Goal: Task Accomplishment & Management: Use online tool/utility

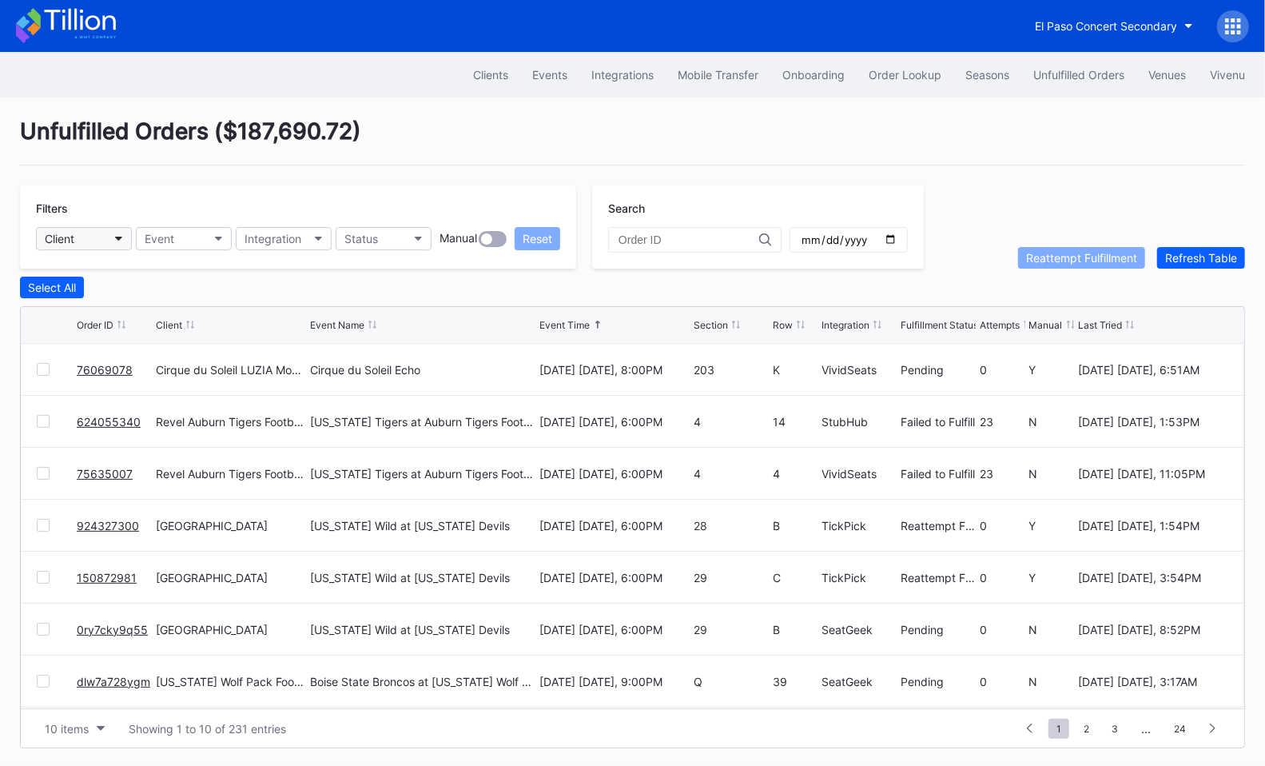
click at [108, 237] on button "Client" at bounding box center [84, 238] width 96 height 23
type input "bea"
click at [1119, 28] on div "El Paso Concert Secondary" at bounding box center [1106, 26] width 142 height 14
type input "coh"
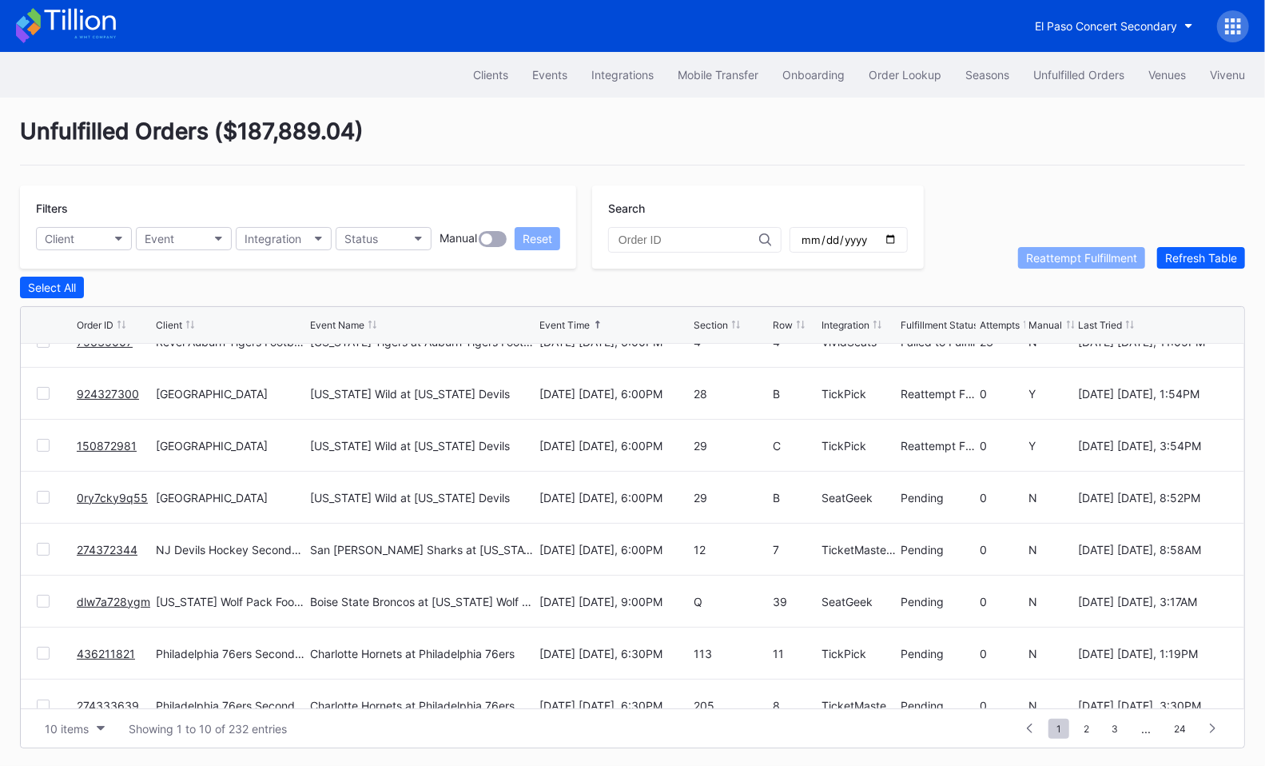
scroll to position [133, 0]
click at [476, 68] on div "Clients" at bounding box center [490, 75] width 35 height 14
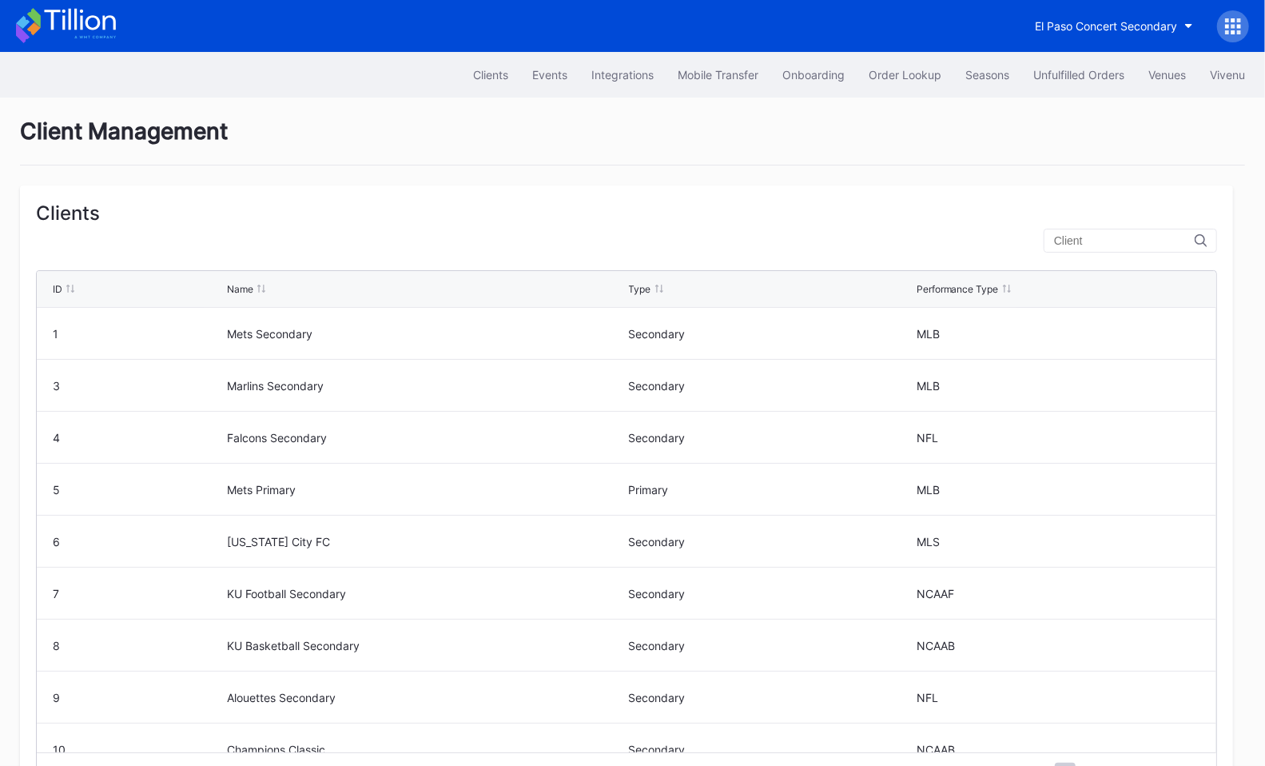
click at [1102, 235] on input "text" at bounding box center [1124, 240] width 141 height 13
type input "p"
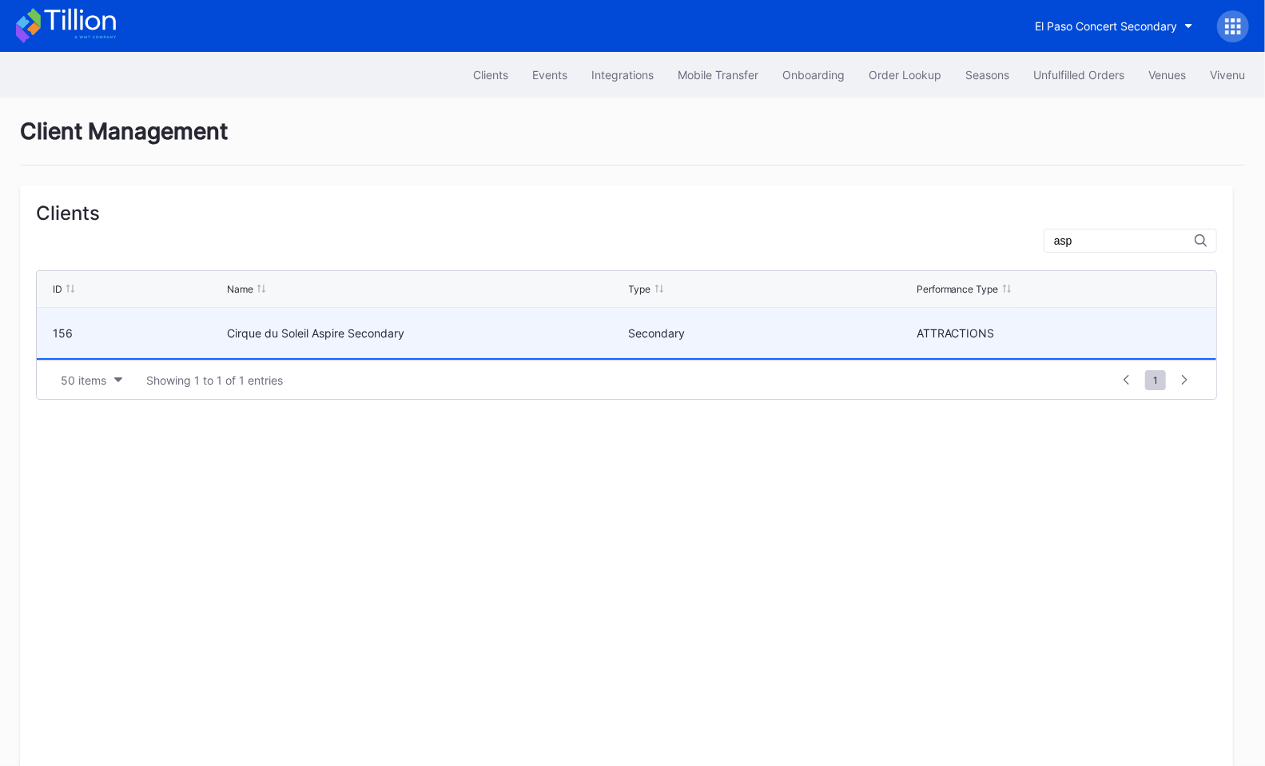
click at [805, 345] on div "Secondary" at bounding box center [771, 333] width 284 height 50
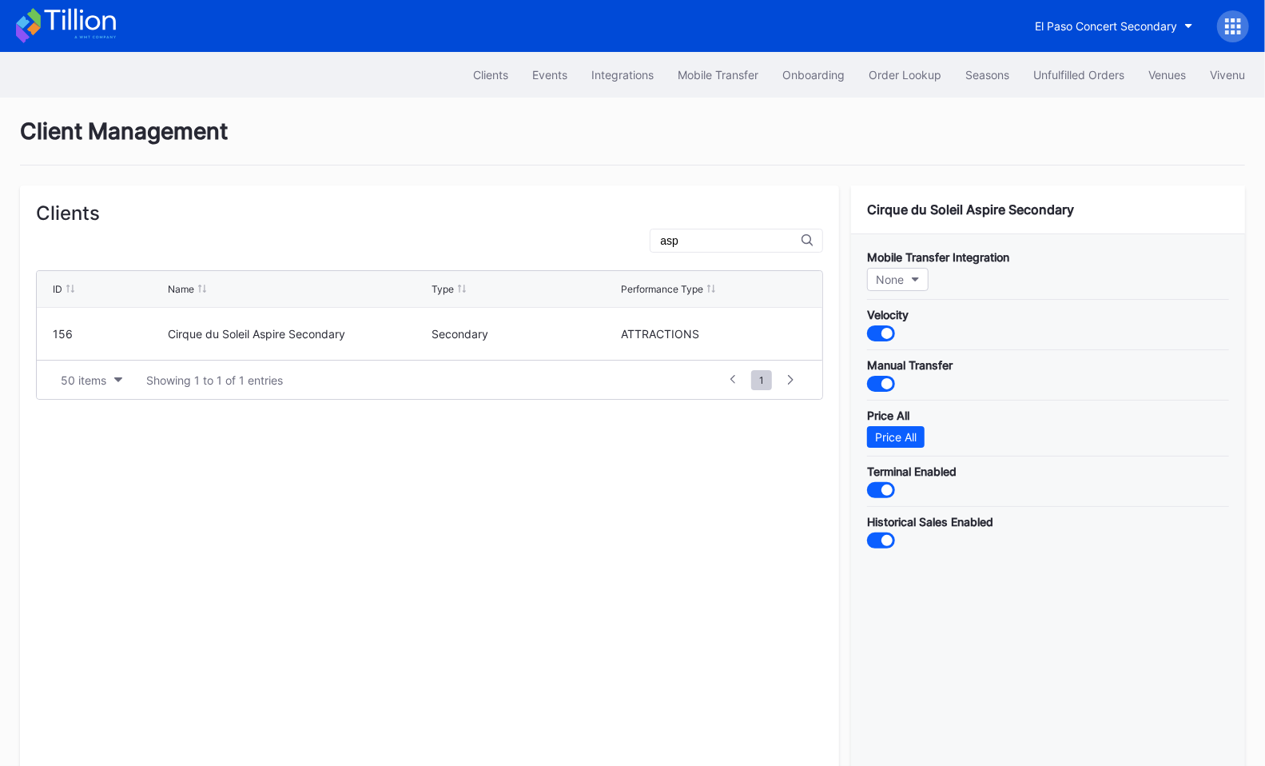
click at [730, 238] on input "asp" at bounding box center [730, 240] width 141 height 13
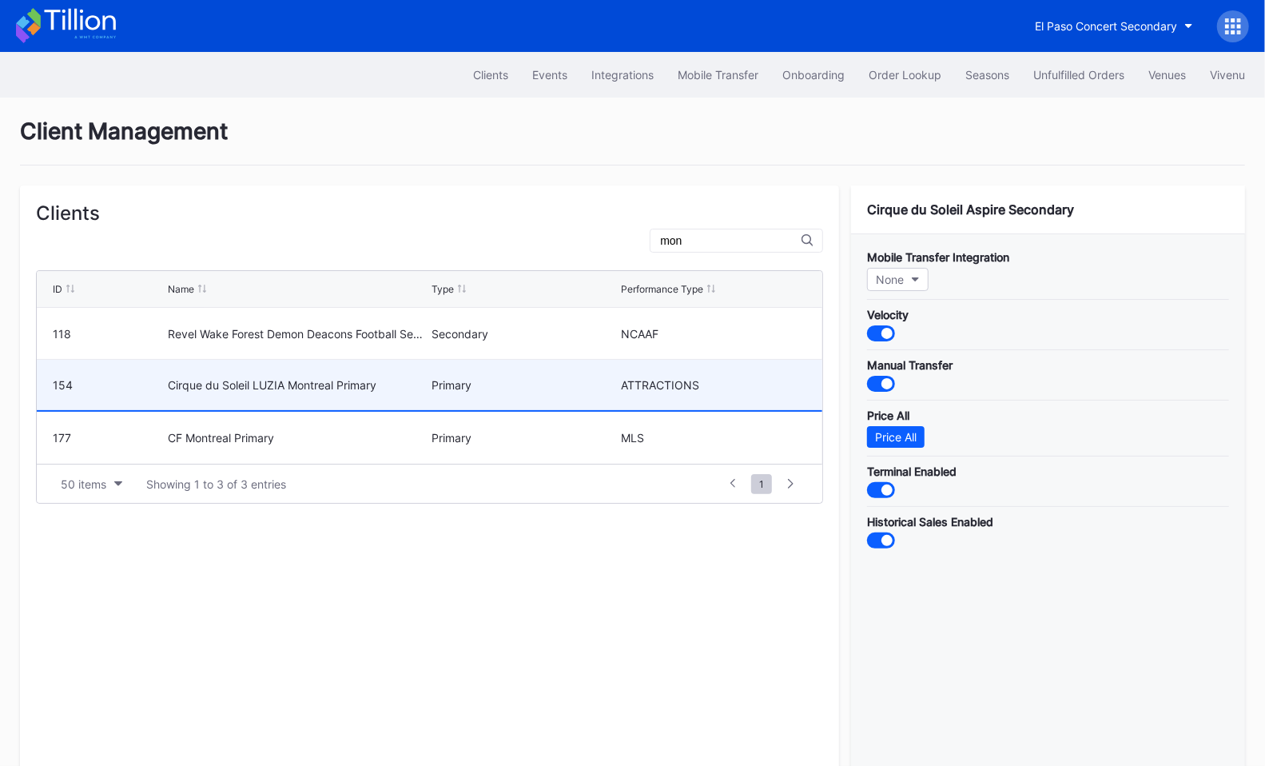
click at [394, 380] on div "Cirque du Soleil LUZIA Montreal Primary" at bounding box center [298, 385] width 260 height 14
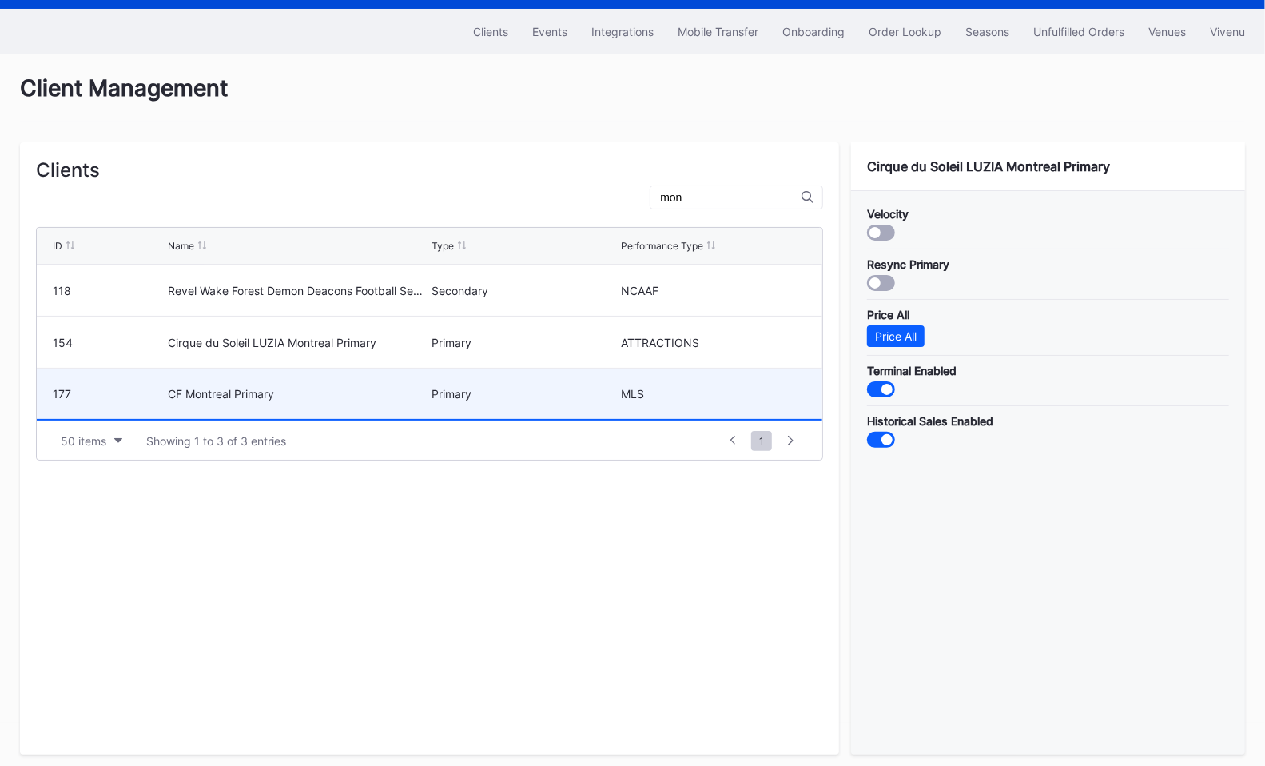
scroll to position [48, 0]
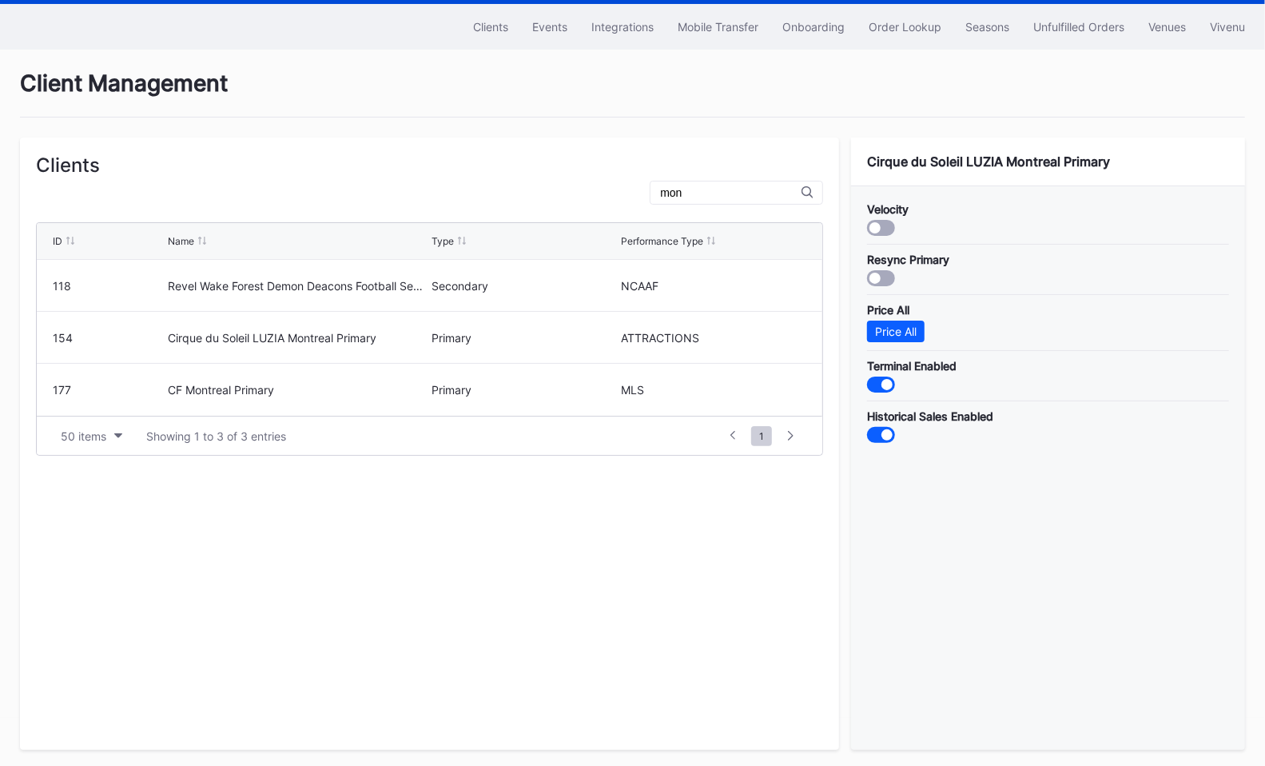
click at [749, 201] on div "mon" at bounding box center [736, 193] width 173 height 24
click at [736, 193] on input "mon" at bounding box center [730, 192] width 141 height 13
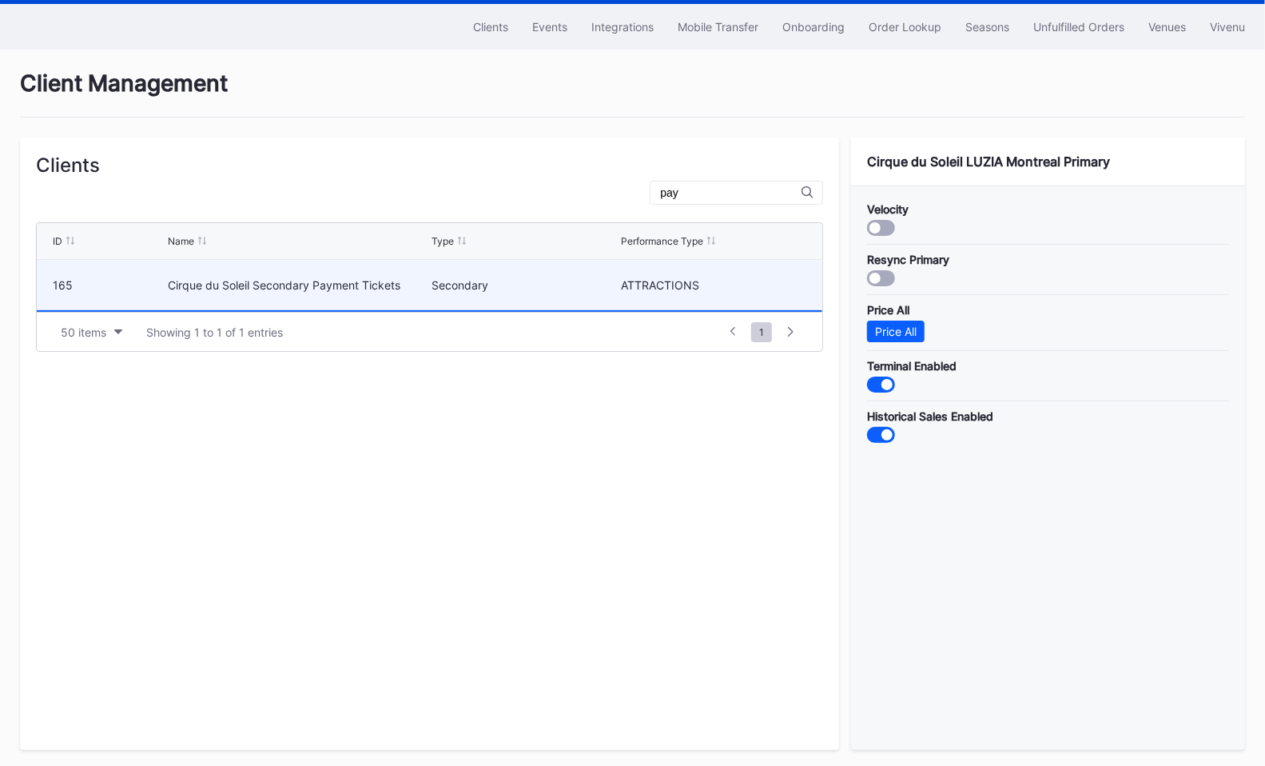
type input "pay"
click at [317, 289] on div "Cirque du Soleil Secondary Payment Tickets" at bounding box center [298, 285] width 260 height 50
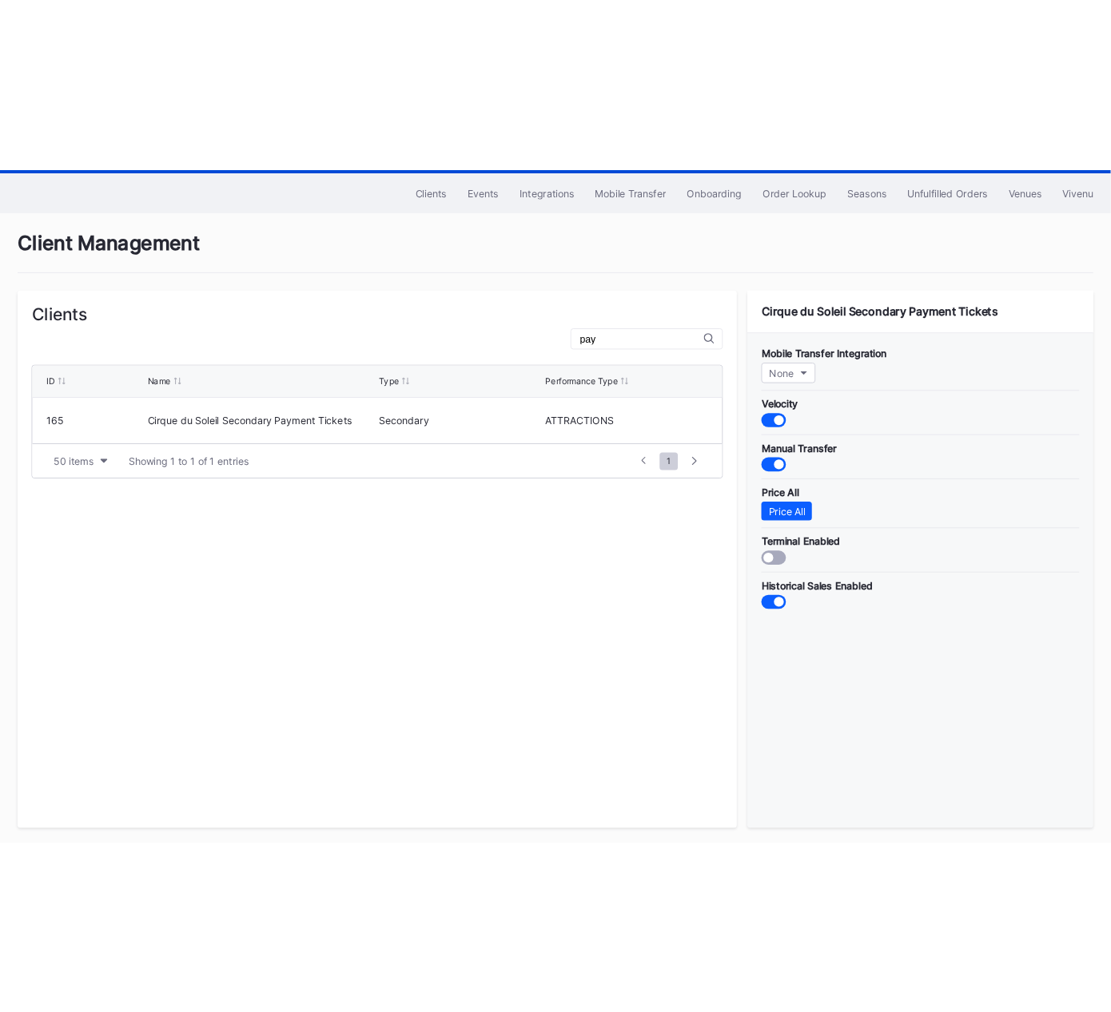
scroll to position [0, 0]
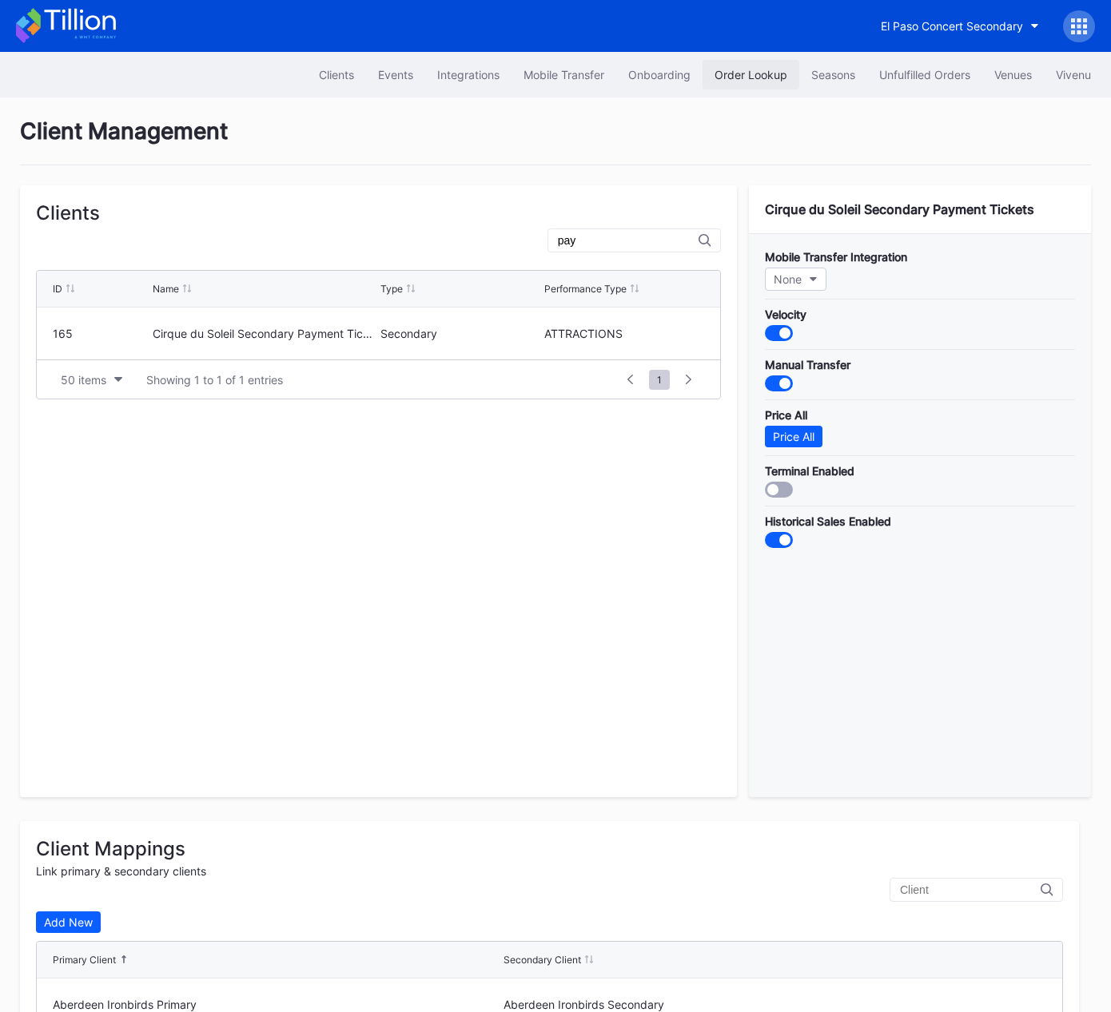
click at [749, 78] on div "Order Lookup" at bounding box center [750, 75] width 73 height 14
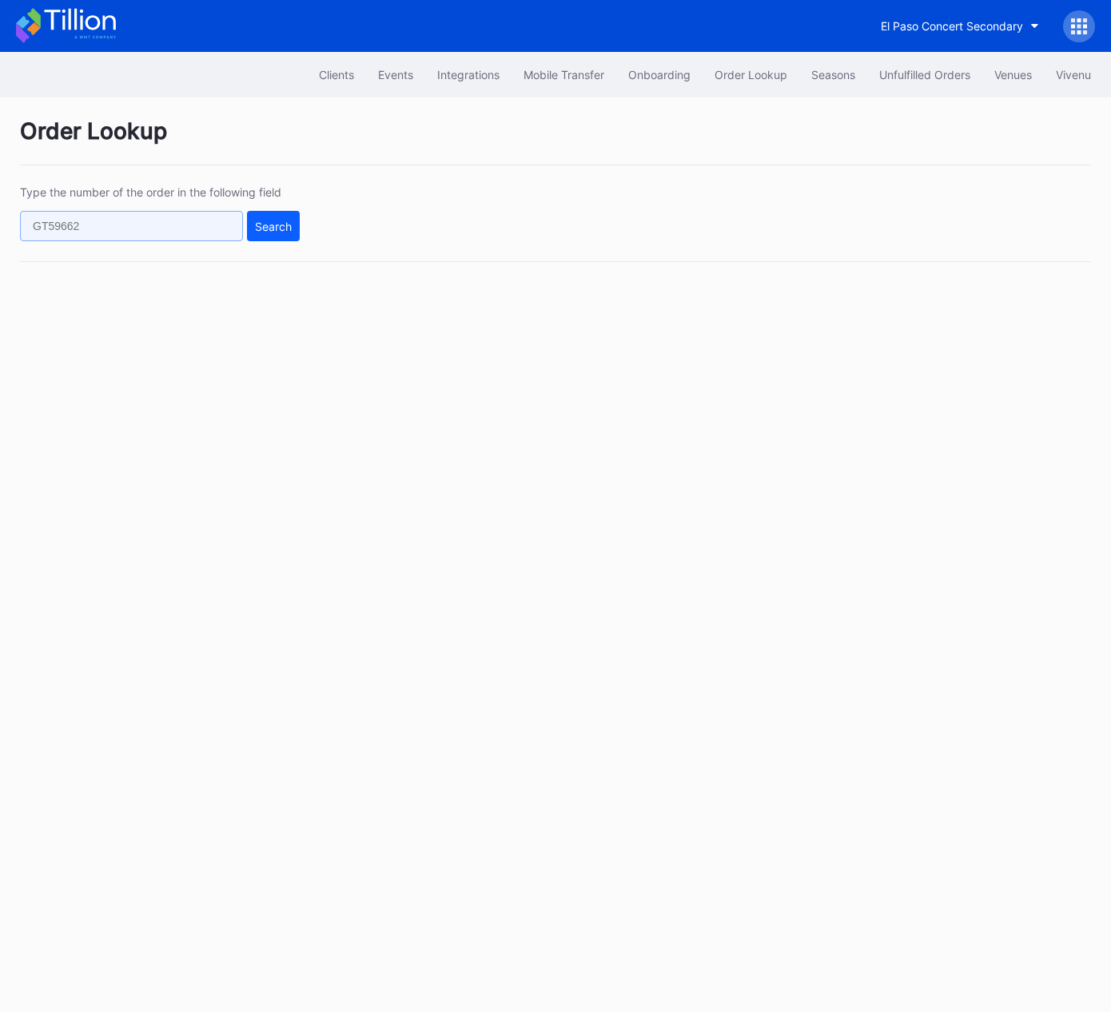
drag, startPoint x: 197, startPoint y: 221, endPoint x: 225, endPoint y: 217, distance: 29.0
click at [197, 221] on input "text" at bounding box center [131, 226] width 223 height 30
paste input "618848278"
type input "618848278"
click at [258, 217] on button "Search" at bounding box center [273, 226] width 53 height 30
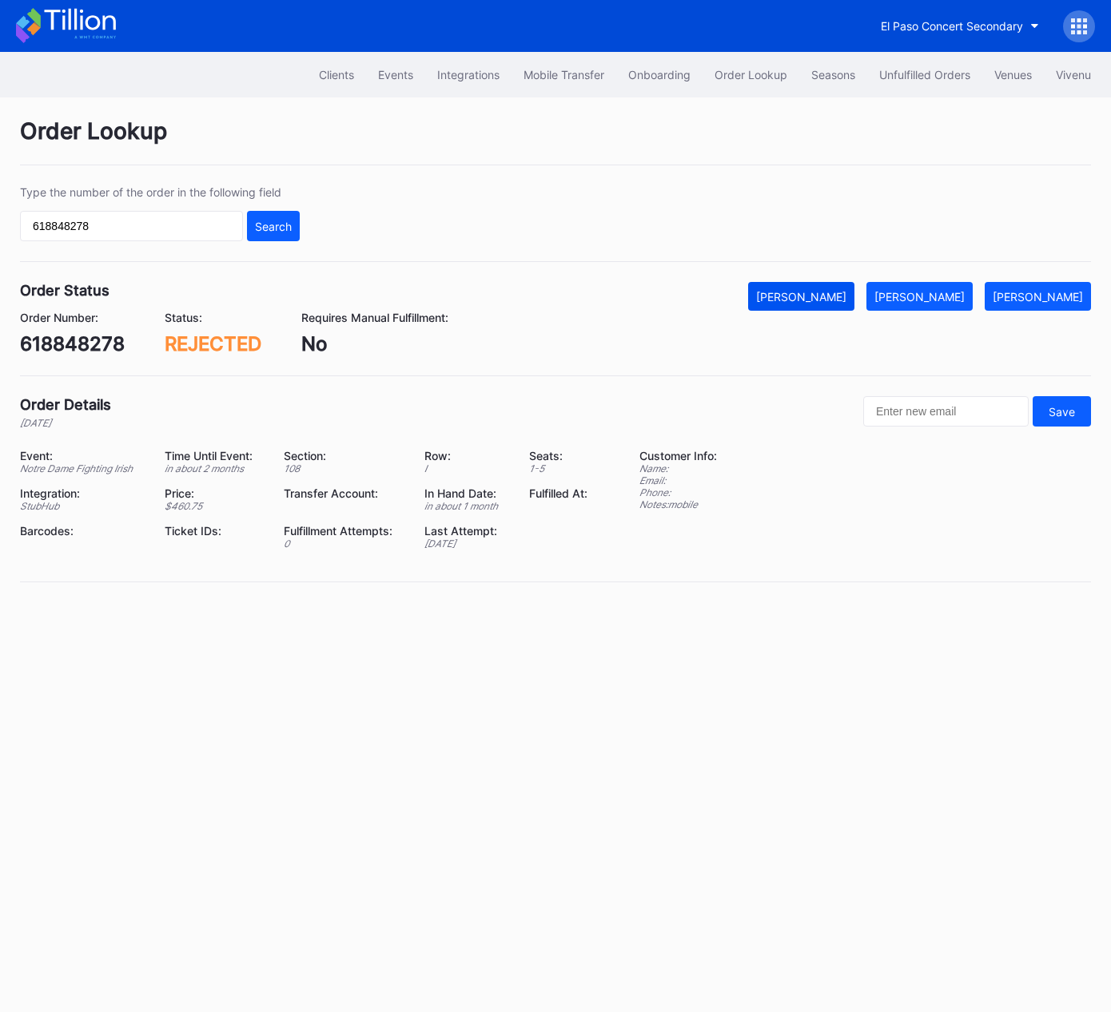
click at [835, 294] on div "Mark Cancelled" at bounding box center [801, 297] width 90 height 14
click at [921, 57] on div "Clients Events Integrations Mobile Transfer Onboarding Order Lookup Seasons Unf…" at bounding box center [555, 75] width 1111 height 46
drag, startPoint x: 919, startPoint y: 70, endPoint x: 945, endPoint y: 12, distance: 63.3
click at [919, 70] on div "Unfulfilled Orders" at bounding box center [924, 75] width 91 height 14
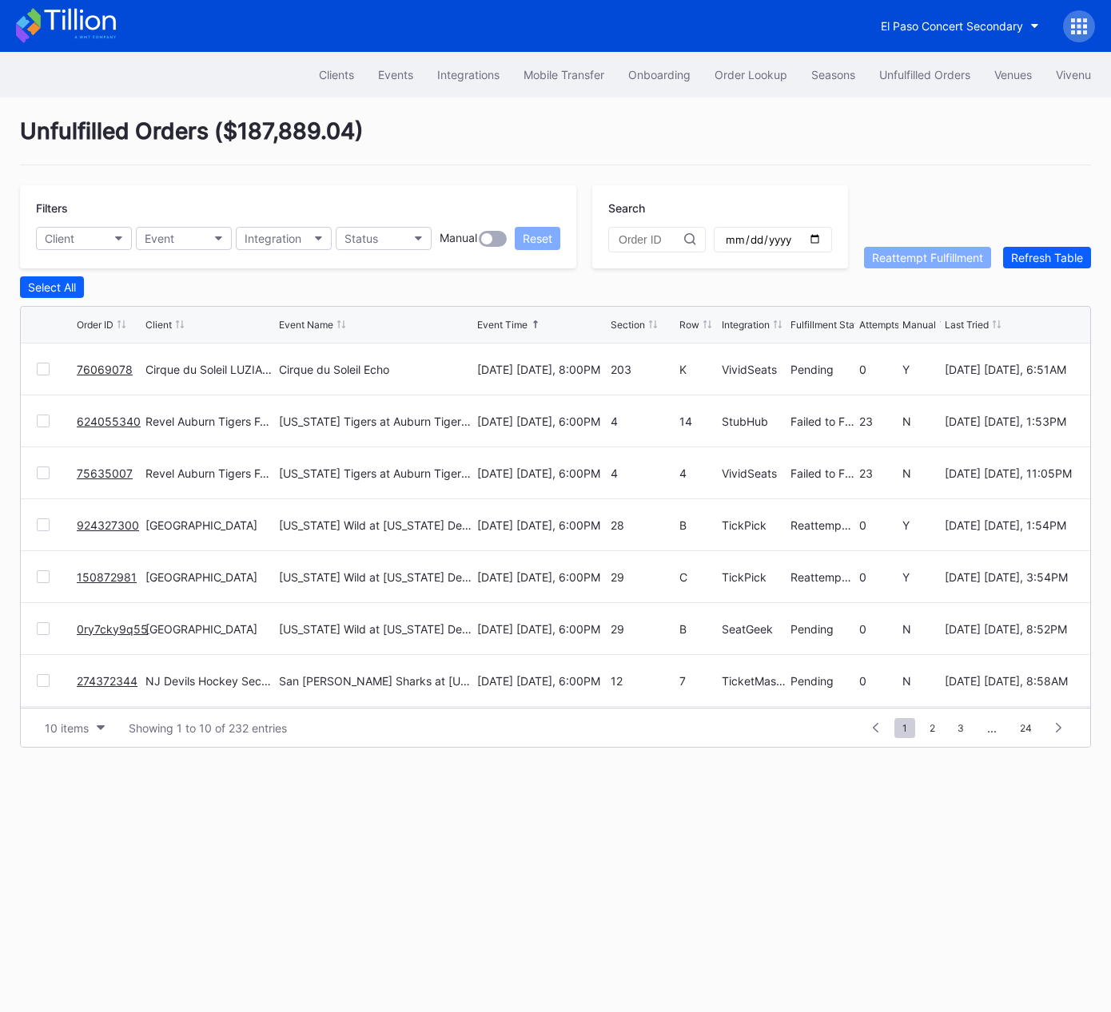
click at [95, 365] on link "76069078" at bounding box center [105, 370] width 56 height 14
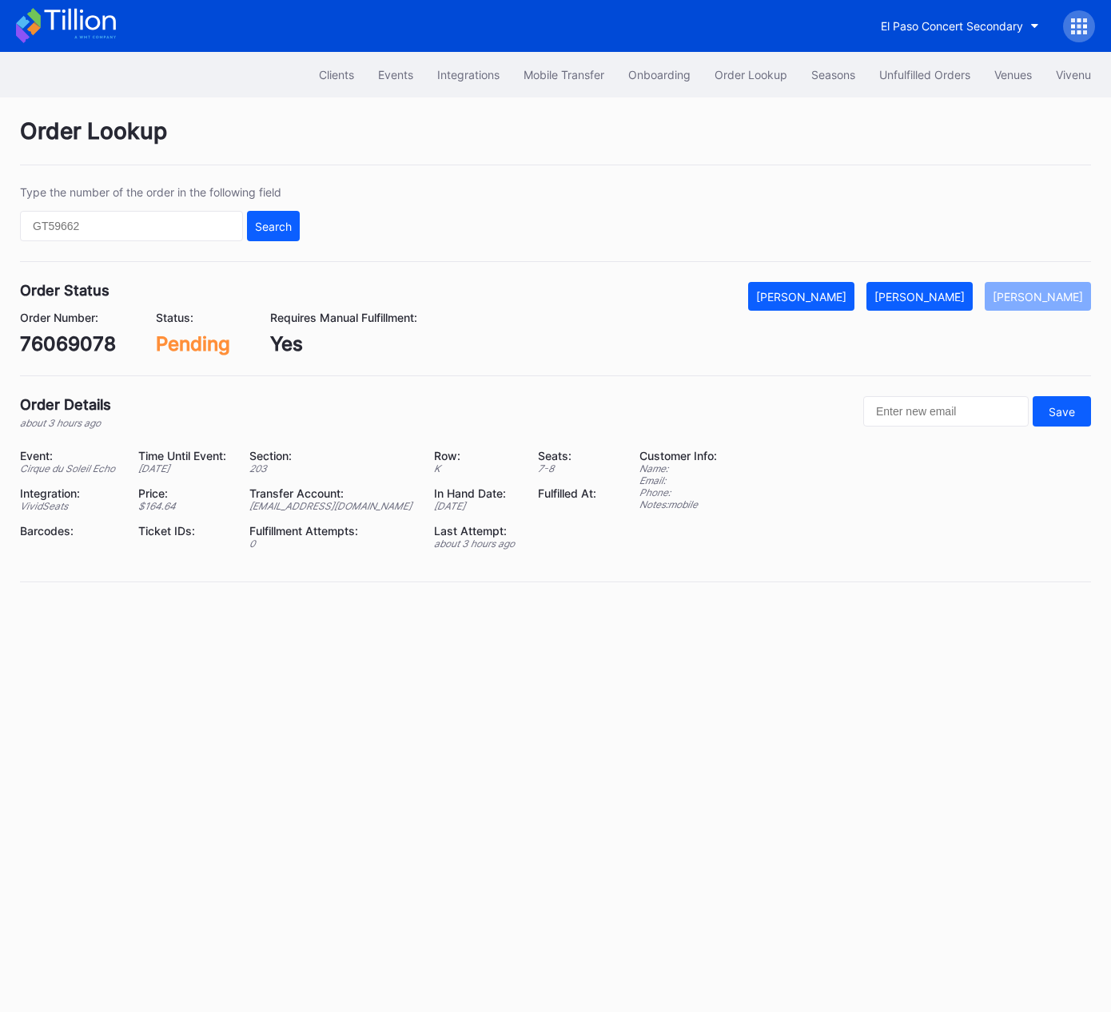
click at [92, 348] on div "76069078" at bounding box center [68, 343] width 96 height 23
copy div "76069078"
click at [950, 297] on div "Mark Fulfilled" at bounding box center [919, 297] width 90 height 14
